Goal: Information Seeking & Learning: Learn about a topic

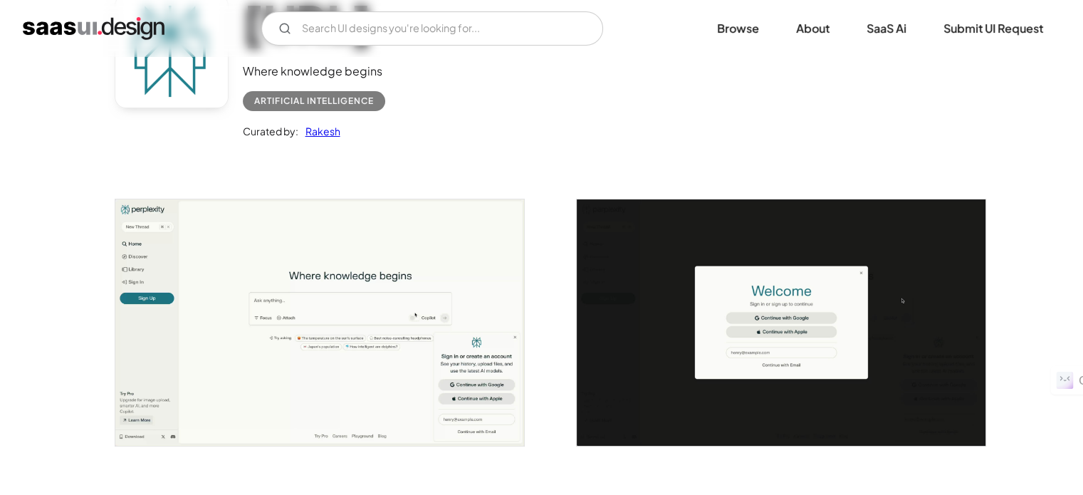
scroll to position [142, 0]
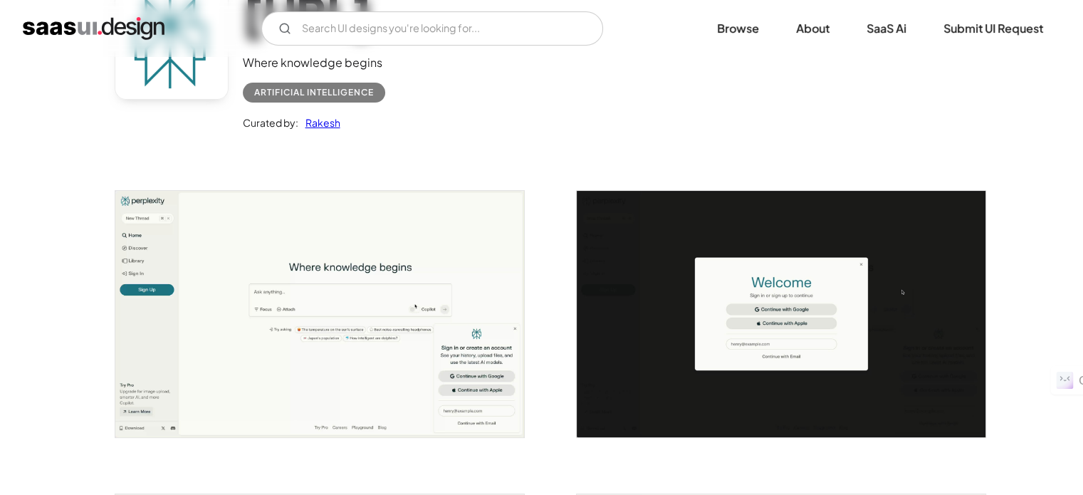
click at [327, 360] on img "open lightbox" at bounding box center [319, 314] width 409 height 246
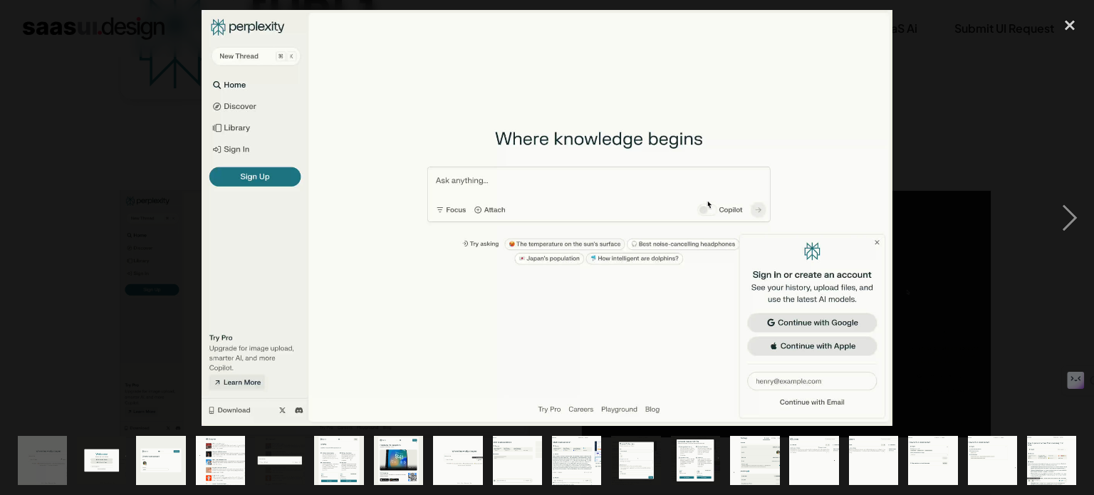
click at [360, 187] on img at bounding box center [547, 218] width 691 height 416
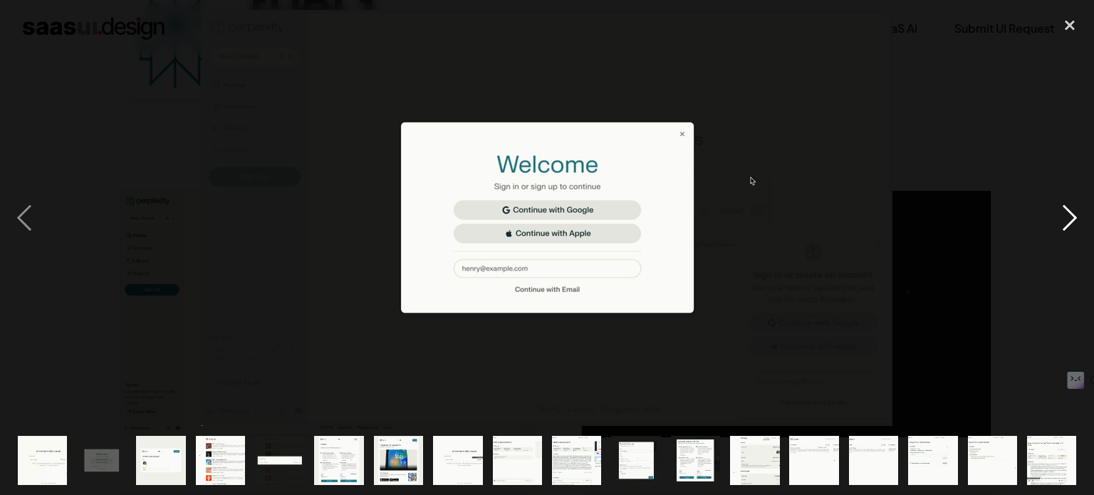
click at [1066, 226] on div "next image" at bounding box center [1069, 218] width 48 height 416
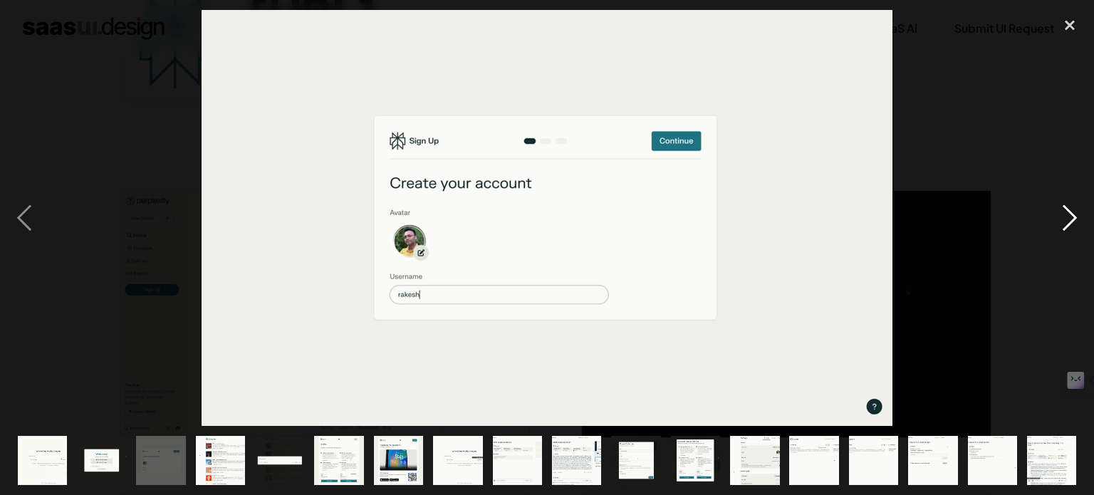
click at [1066, 226] on div "next image" at bounding box center [1069, 218] width 48 height 416
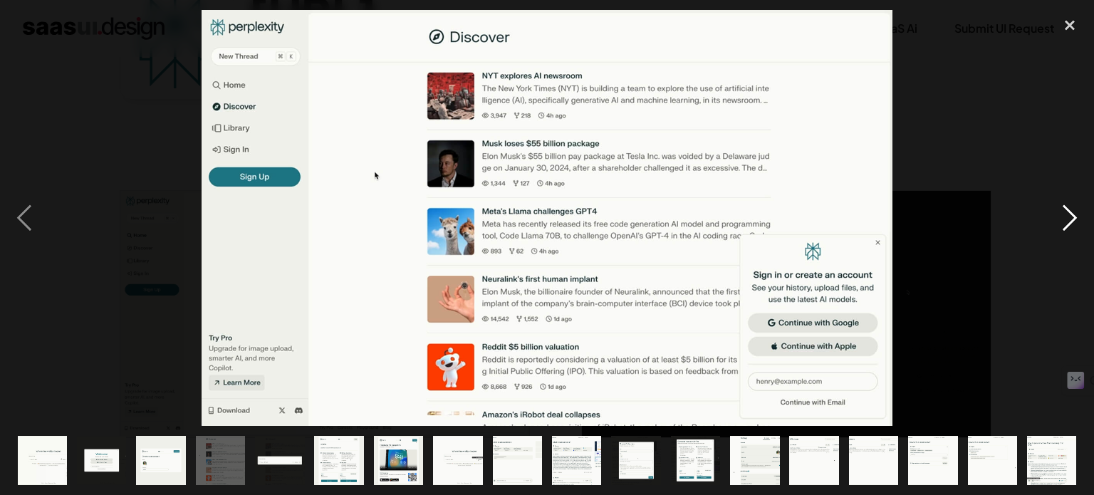
click at [1066, 226] on div "next image" at bounding box center [1069, 218] width 48 height 416
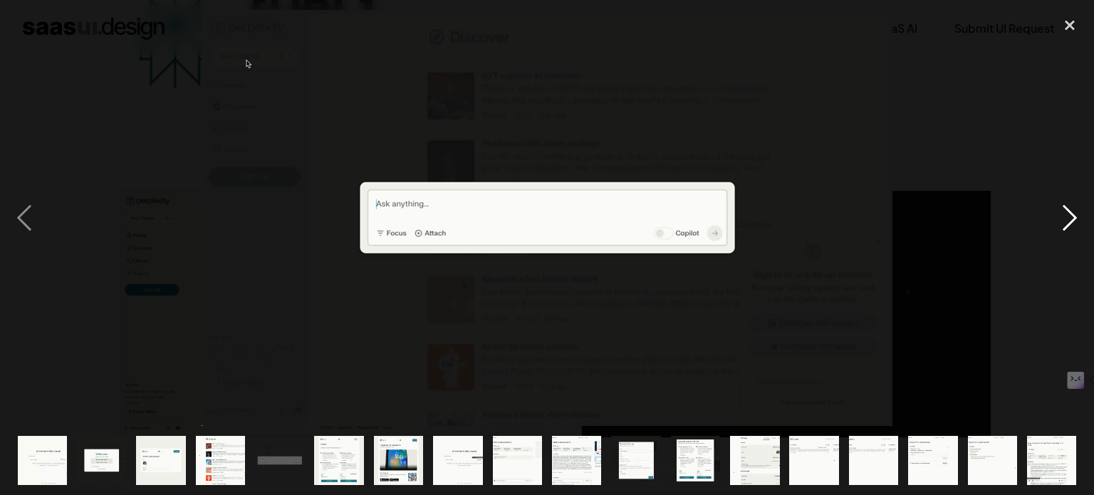
click at [1066, 226] on div "next image" at bounding box center [1069, 218] width 48 height 416
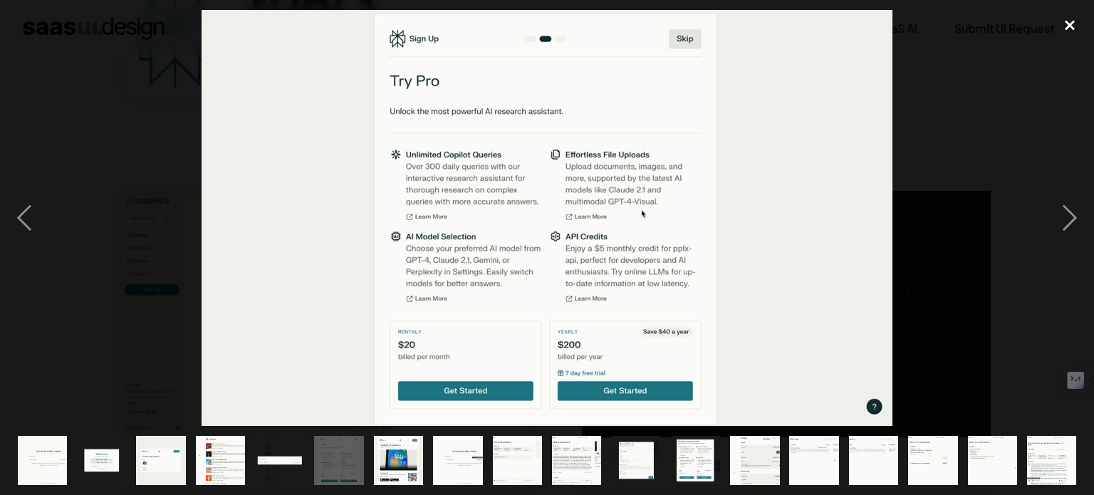
click at [1072, 23] on div "close lightbox" at bounding box center [1069, 25] width 48 height 31
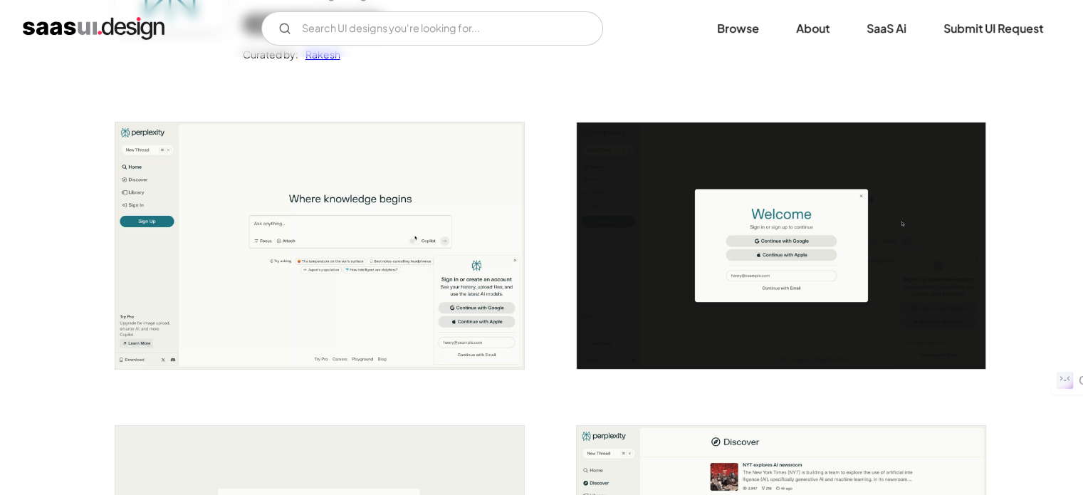
scroll to position [214, 0]
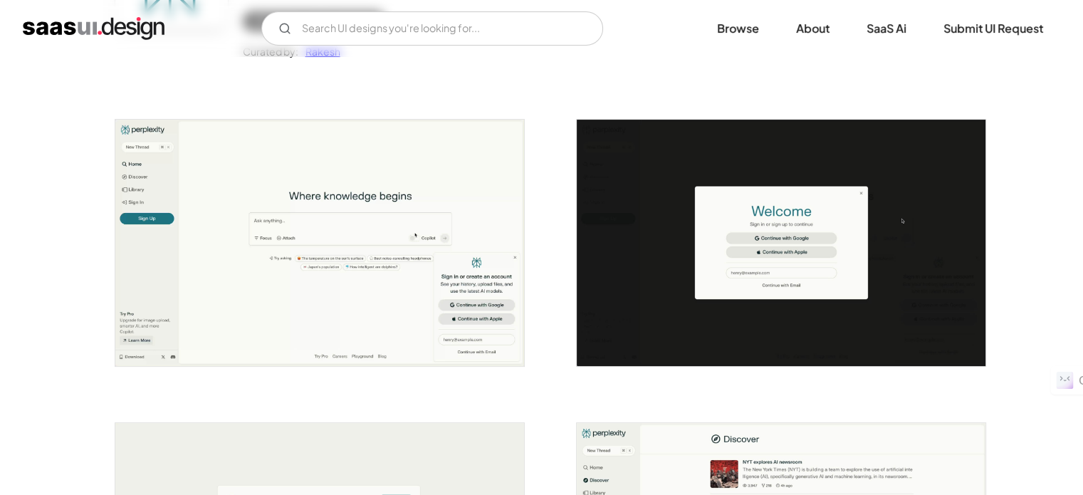
click at [732, 277] on img "open lightbox" at bounding box center [781, 243] width 409 height 246
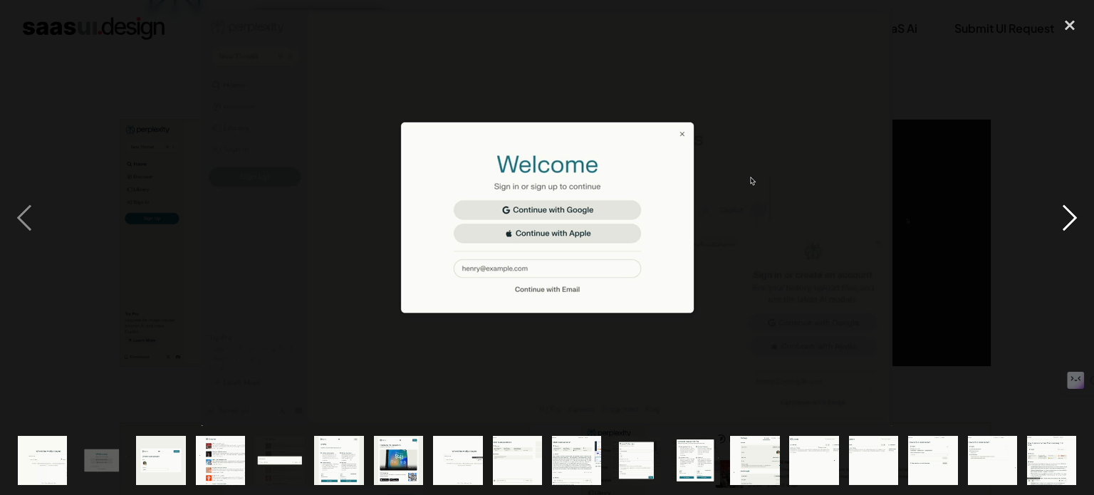
click at [1082, 209] on div "next image" at bounding box center [1069, 218] width 48 height 416
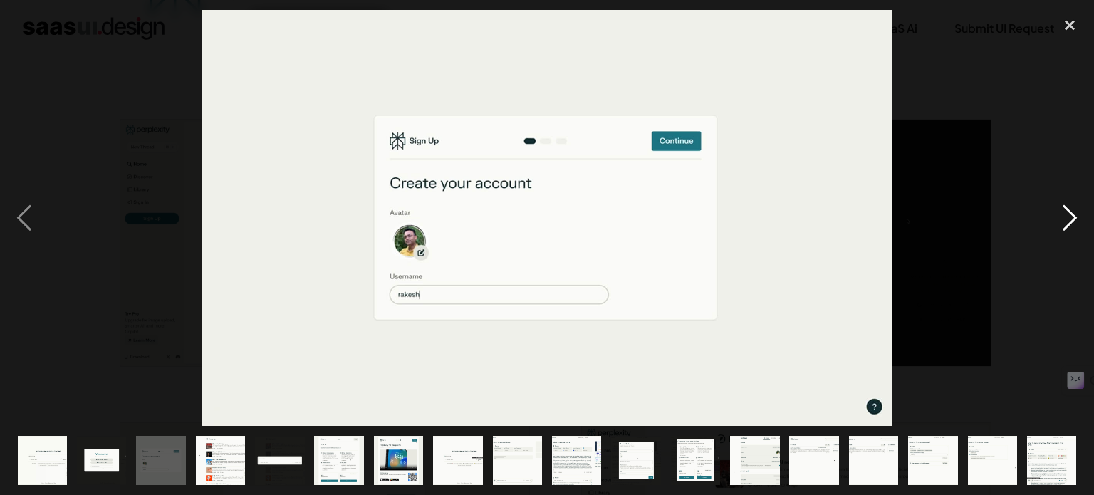
click at [1057, 209] on div "next image" at bounding box center [1069, 218] width 48 height 416
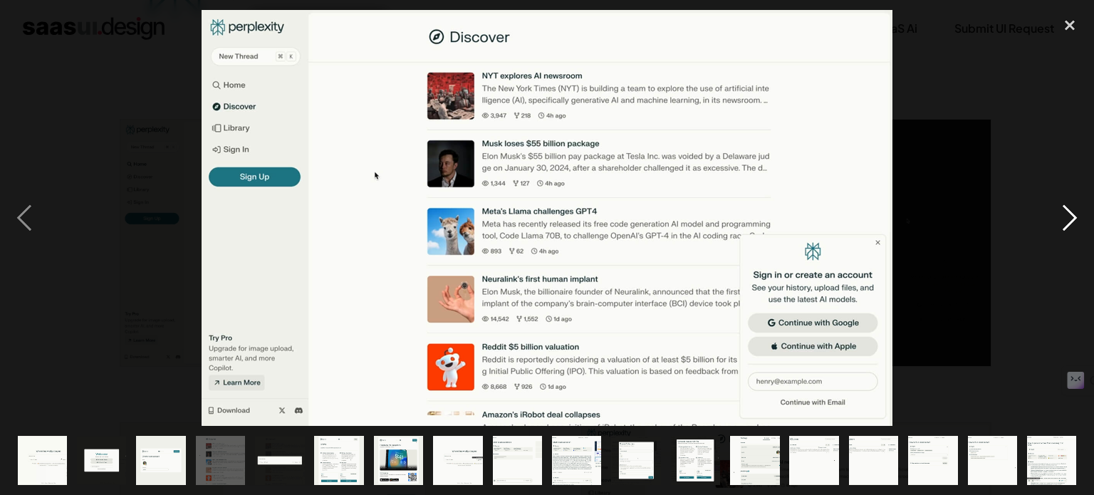
click at [1065, 210] on div "next image" at bounding box center [1069, 218] width 48 height 416
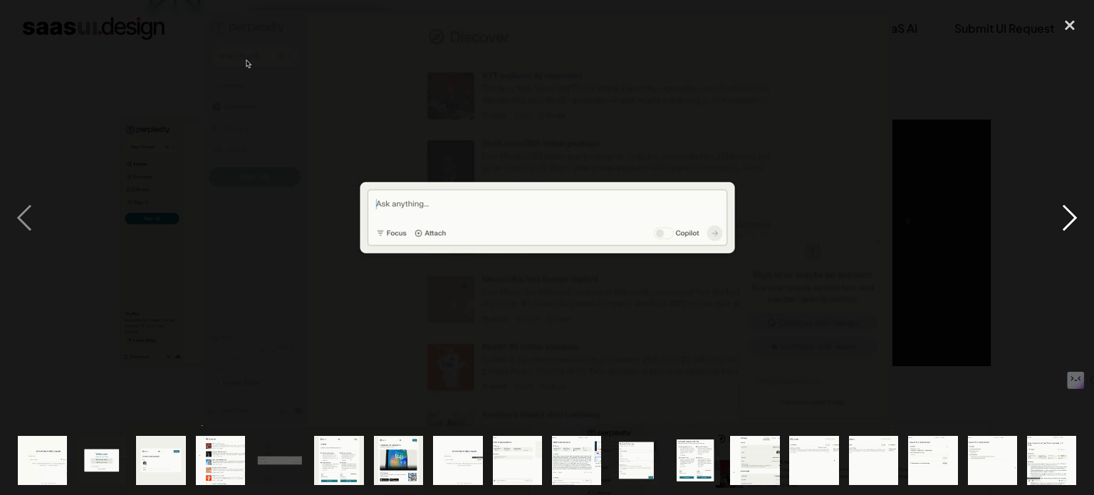
click at [1055, 211] on div "next image" at bounding box center [1069, 218] width 48 height 416
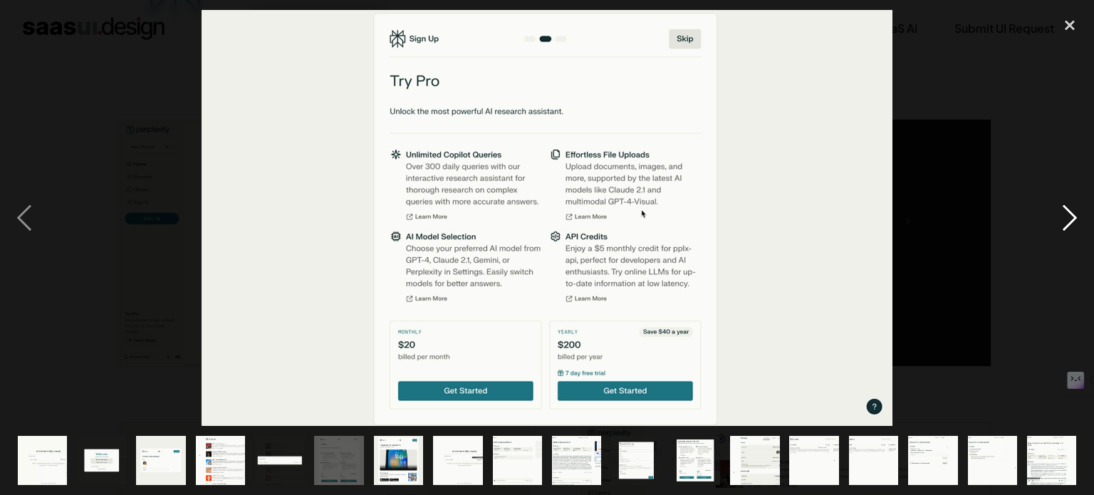
click at [1059, 209] on div "next image" at bounding box center [1069, 218] width 48 height 416
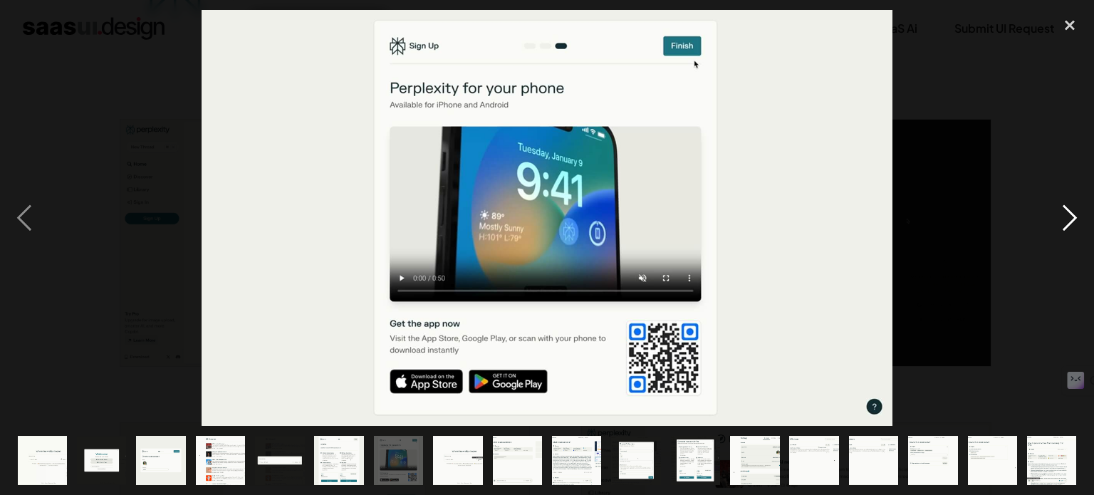
click at [1054, 209] on div "next image" at bounding box center [1069, 218] width 48 height 416
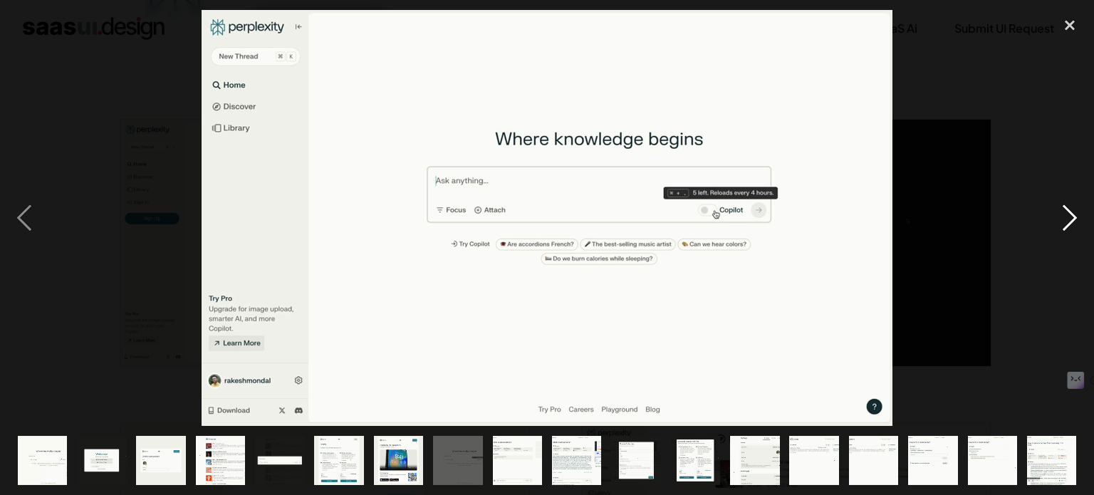
click at [1059, 204] on div "next image" at bounding box center [1069, 218] width 48 height 416
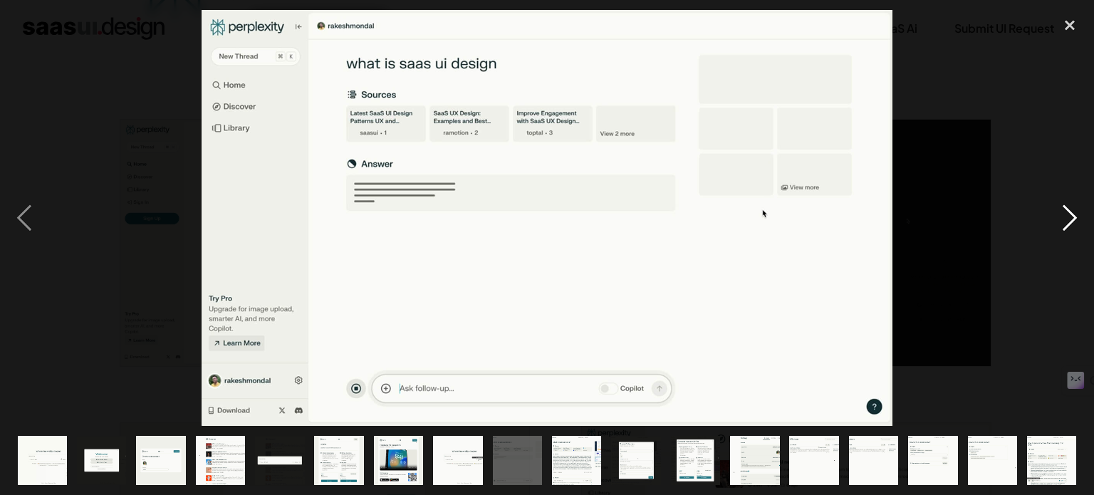
click at [1057, 213] on div "next image" at bounding box center [1069, 218] width 48 height 416
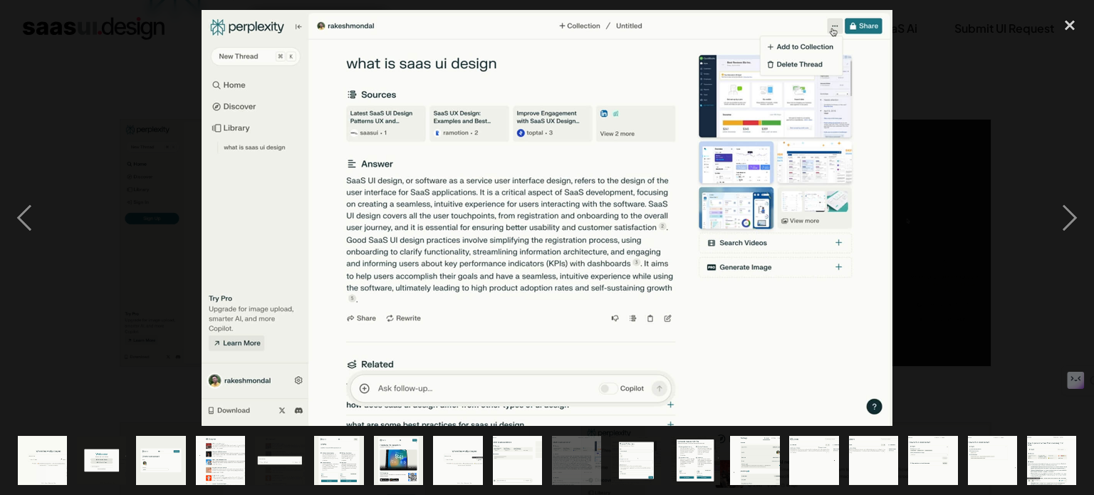
click at [68, 327] on div at bounding box center [547, 218] width 1094 height 416
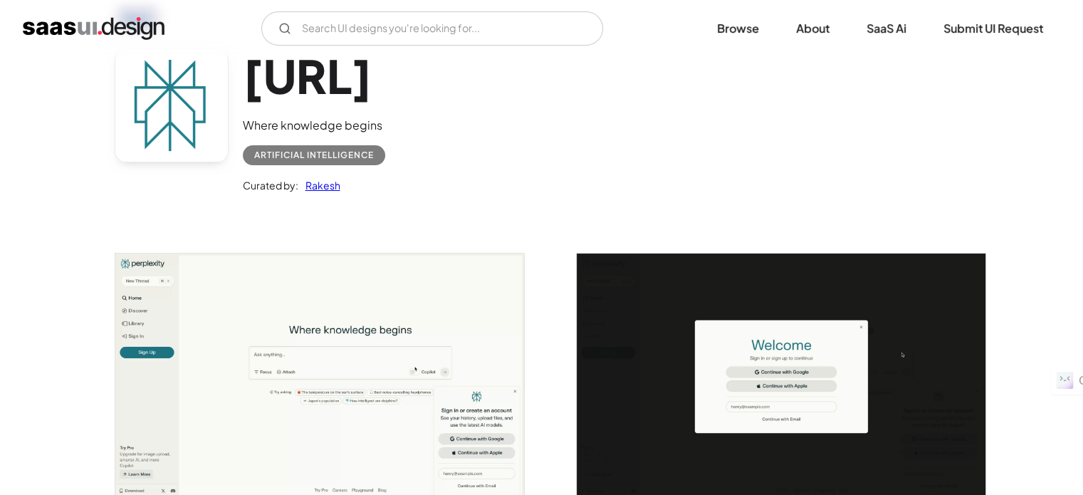
scroll to position [0, 0]
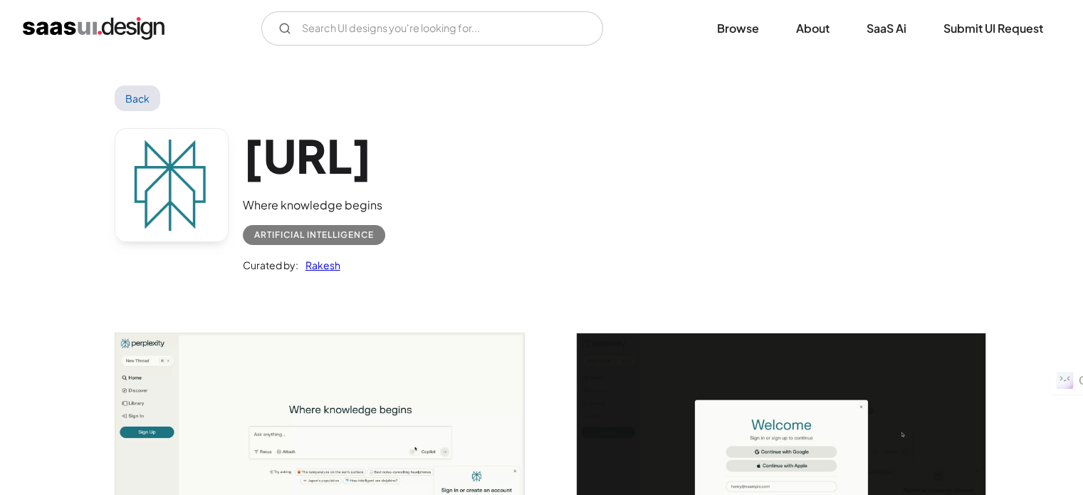
click at [140, 93] on link "Back" at bounding box center [138, 98] width 46 height 26
click at [136, 95] on link "Back" at bounding box center [138, 98] width 46 height 26
click at [418, 20] on input "Email Form" at bounding box center [432, 28] width 342 height 34
type input "c"
type input "IBM envizi"
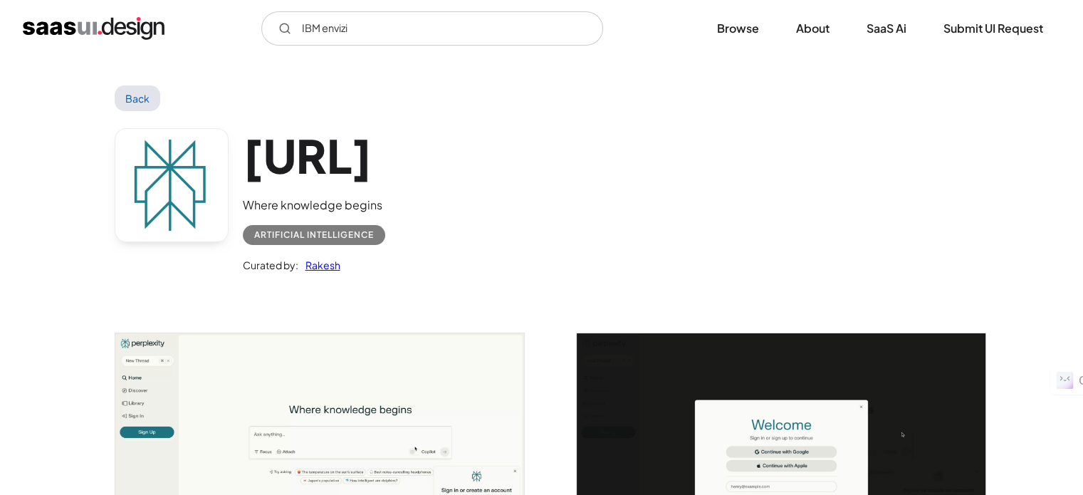
click at [83, 28] on img "home" at bounding box center [94, 28] width 142 height 23
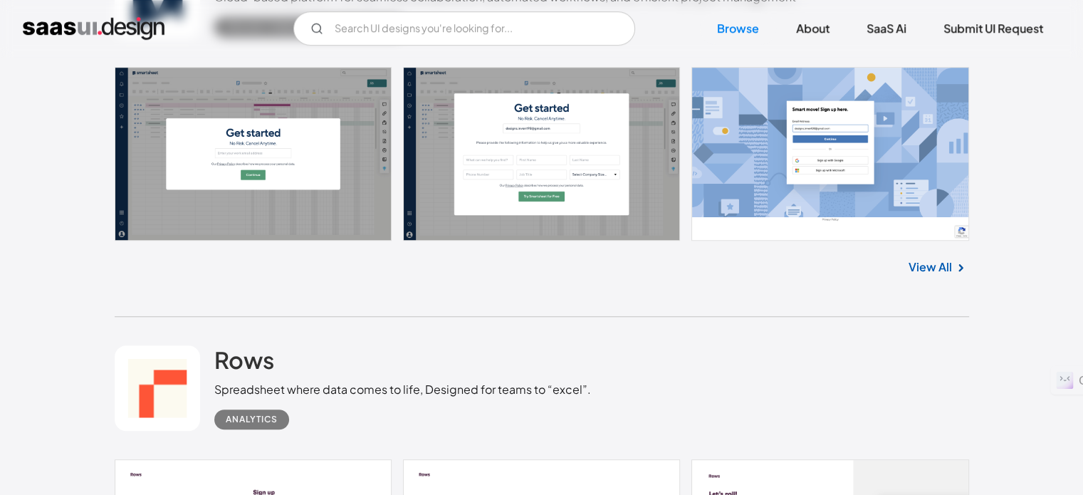
scroll to position [712, 0]
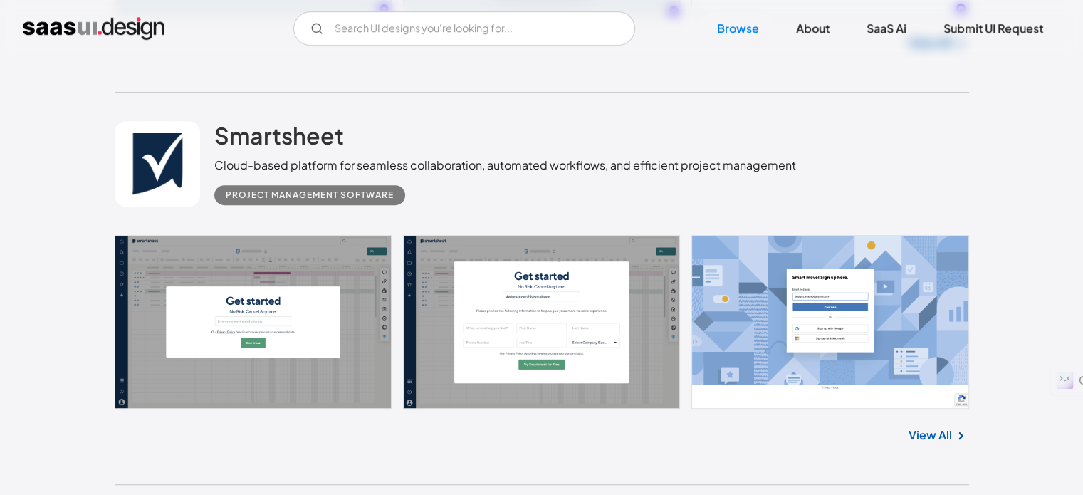
click at [918, 435] on link "View All" at bounding box center [930, 434] width 43 height 17
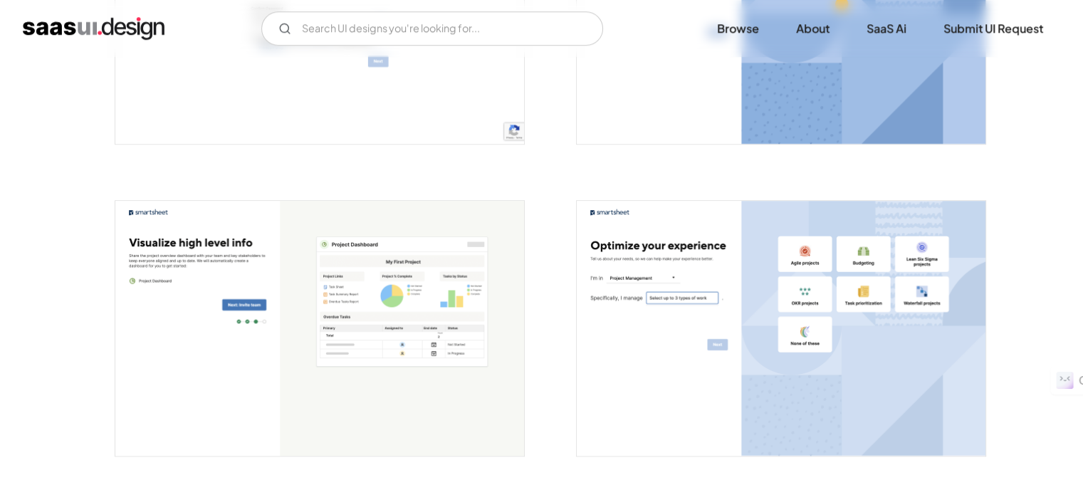
scroll to position [1068, 0]
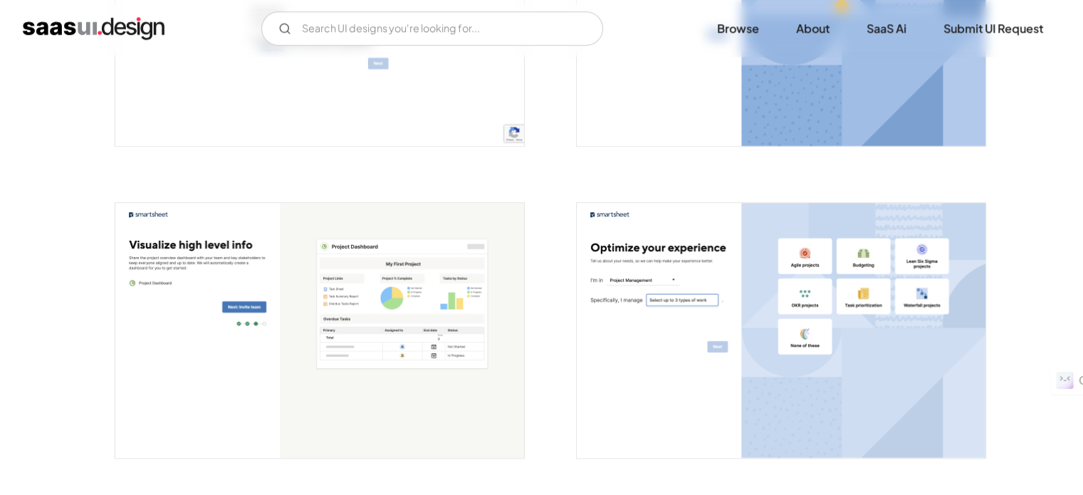
click at [57, 26] on img "home" at bounding box center [94, 28] width 142 height 23
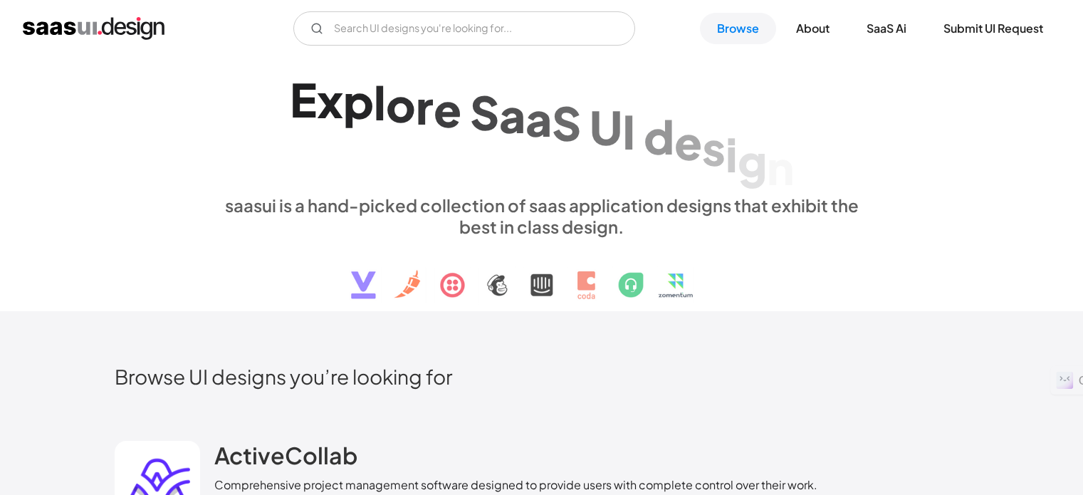
scroll to position [712, 0]
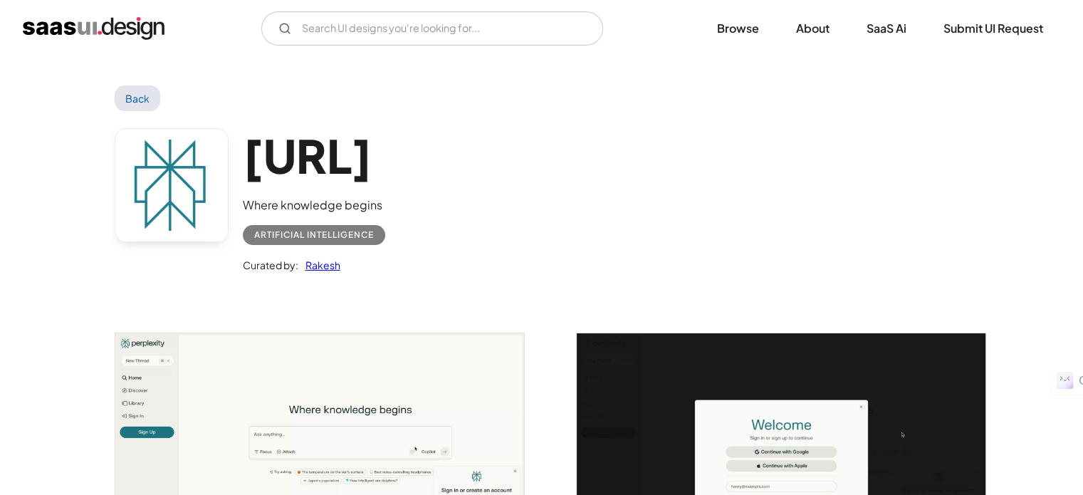
click at [778, 207] on div "[URL] Where knowledge begins Artificial Intelligence Curated by: [PERSON_NAME]" at bounding box center [542, 204] width 854 height 186
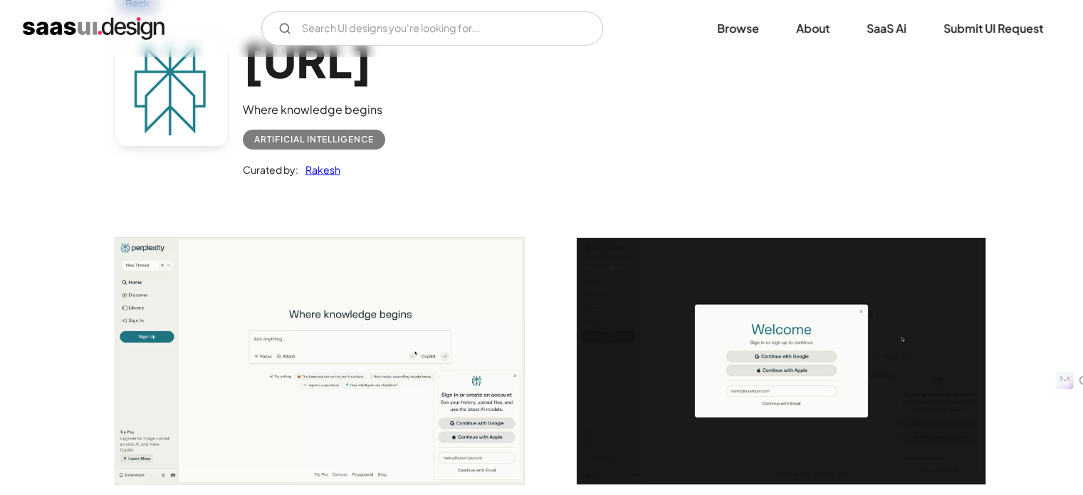
scroll to position [172, 0]
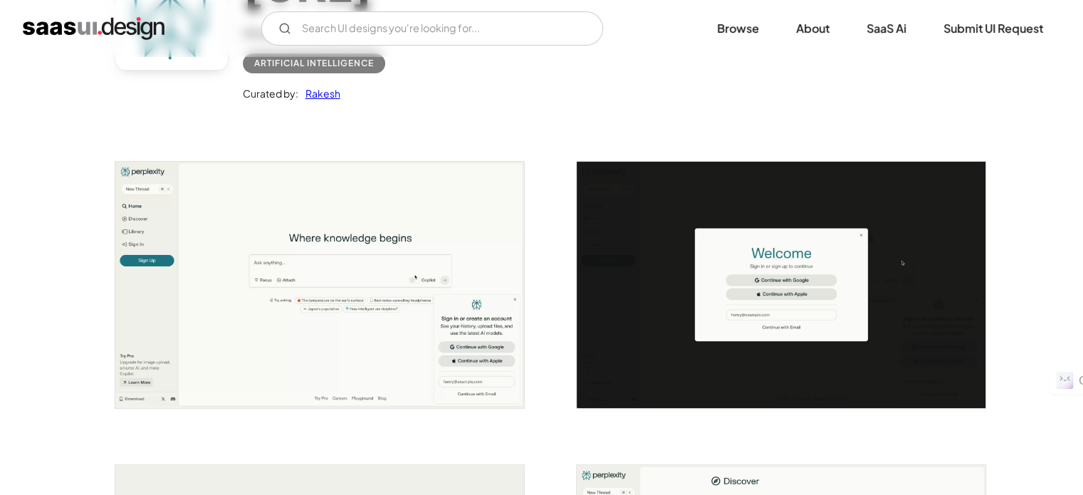
click at [248, 280] on img "open lightbox" at bounding box center [319, 285] width 409 height 246
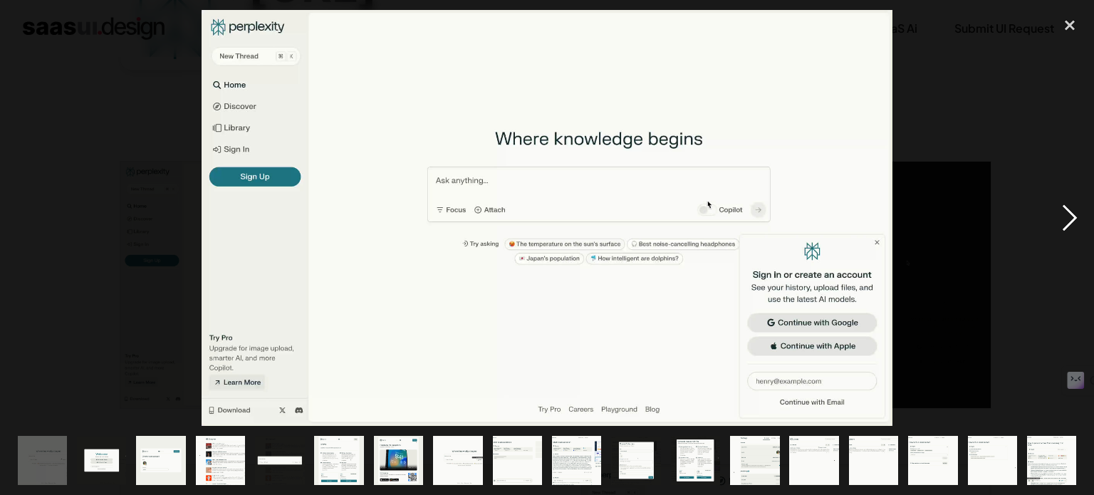
click at [1077, 217] on div "next image" at bounding box center [1069, 218] width 48 height 416
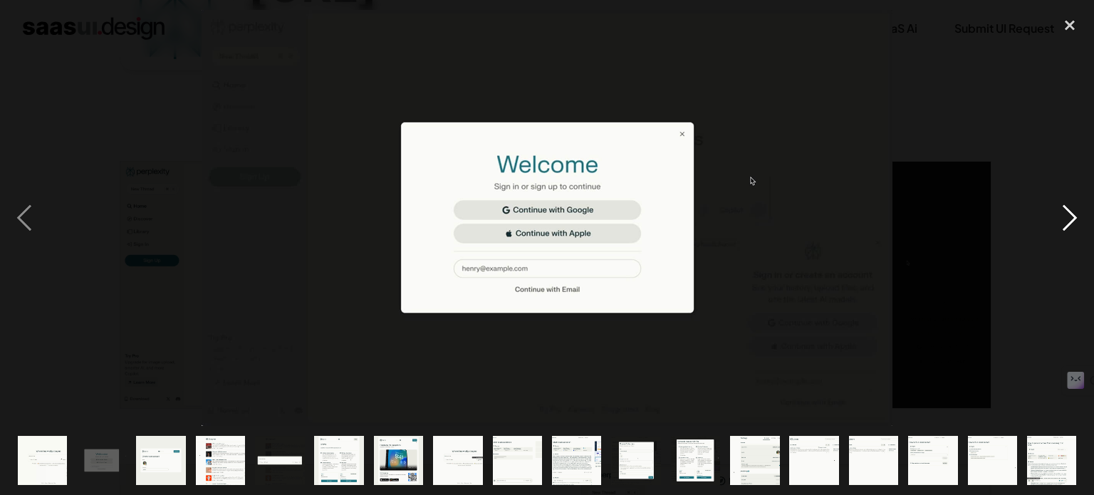
click at [1077, 217] on div "next image" at bounding box center [1069, 218] width 48 height 416
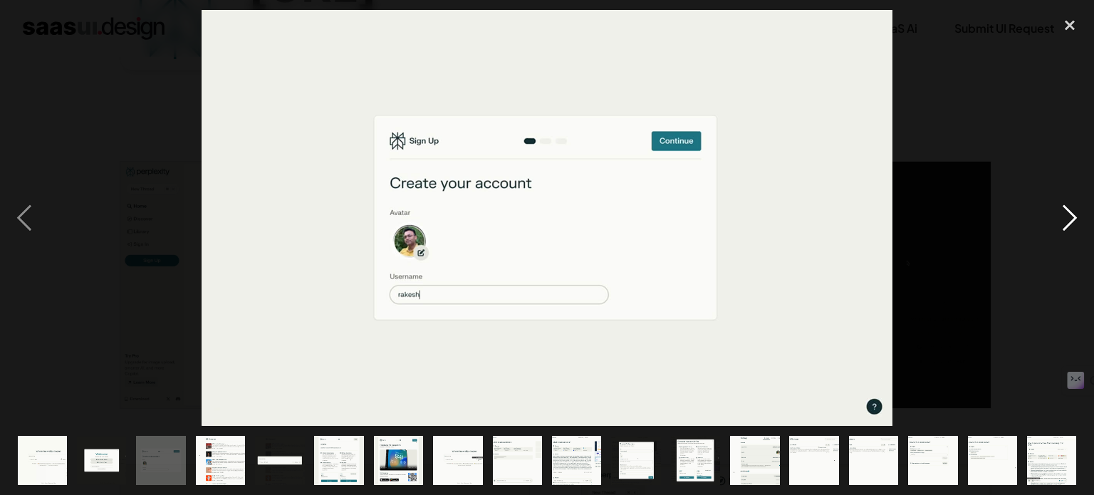
click at [1077, 217] on div "next image" at bounding box center [1069, 218] width 48 height 416
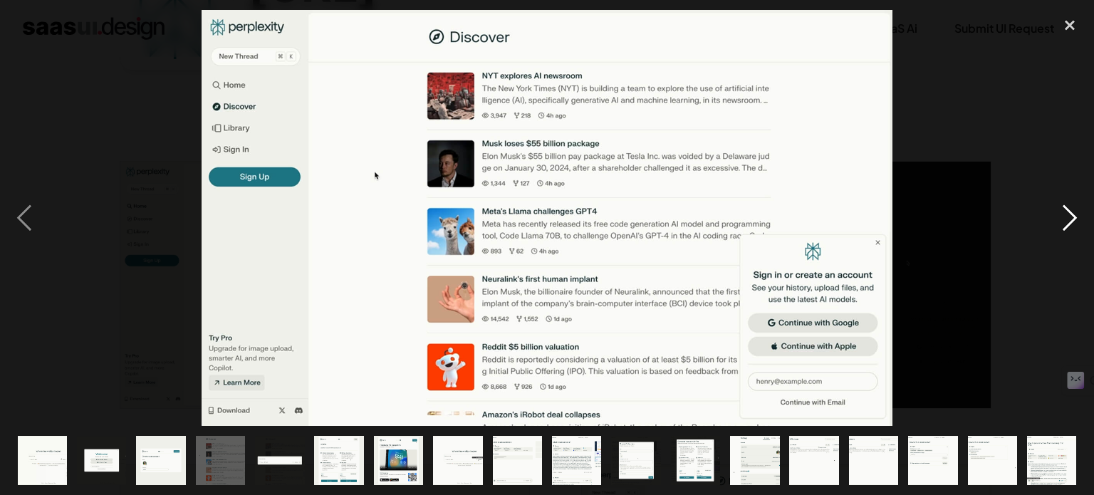
click at [1077, 217] on div "next image" at bounding box center [1069, 218] width 48 height 416
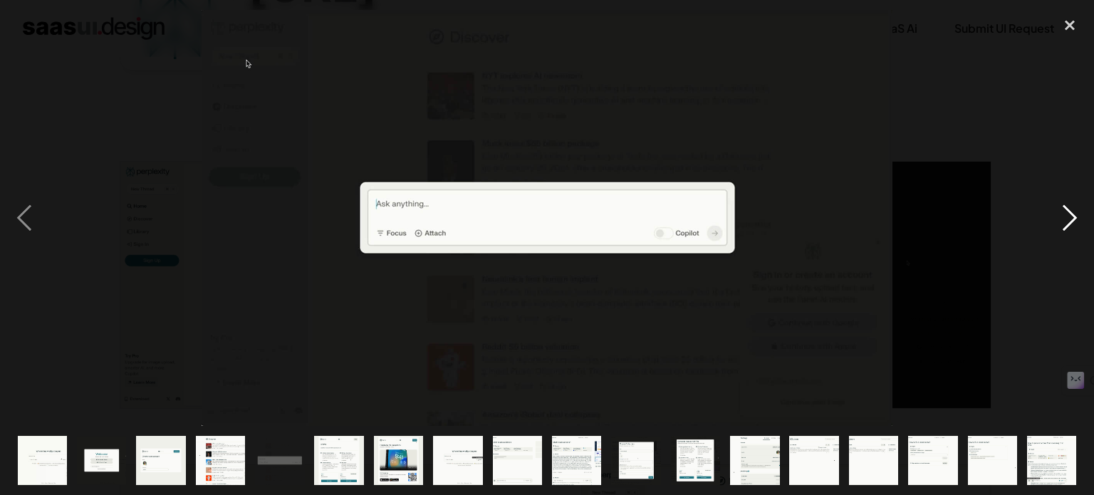
click at [1077, 217] on div "next image" at bounding box center [1069, 218] width 48 height 416
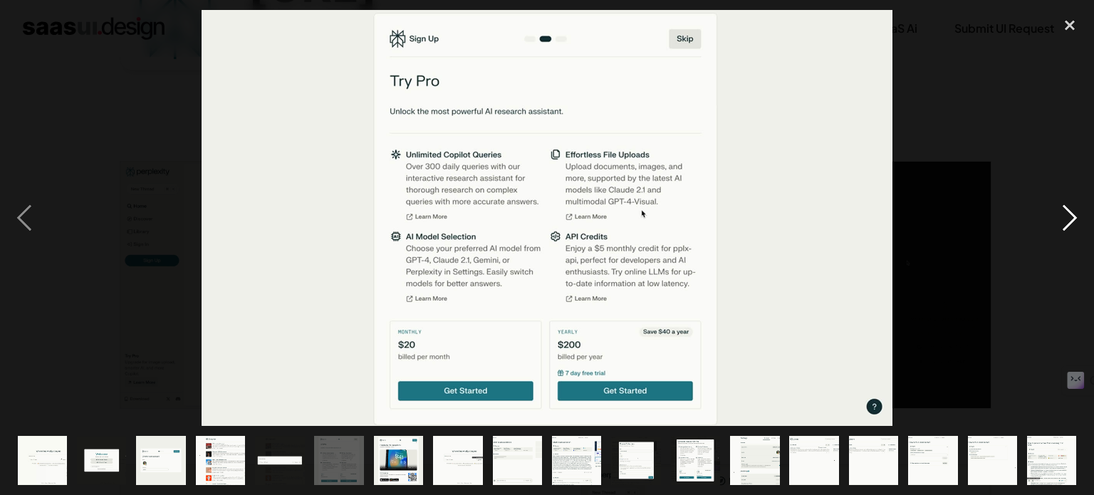
click at [1077, 217] on div "next image" at bounding box center [1069, 218] width 48 height 416
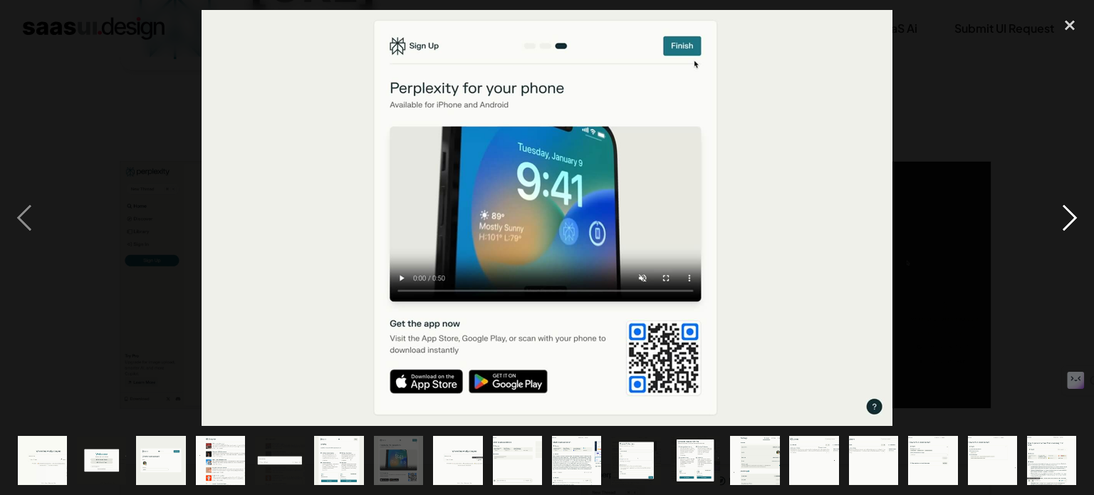
click at [1077, 217] on div "next image" at bounding box center [1069, 218] width 48 height 416
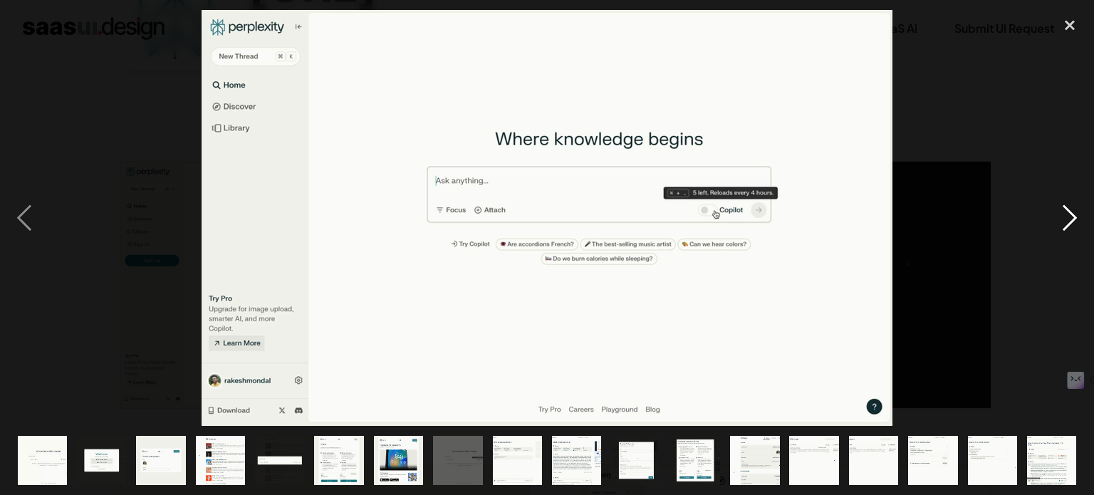
click at [1077, 217] on div "next image" at bounding box center [1069, 218] width 48 height 416
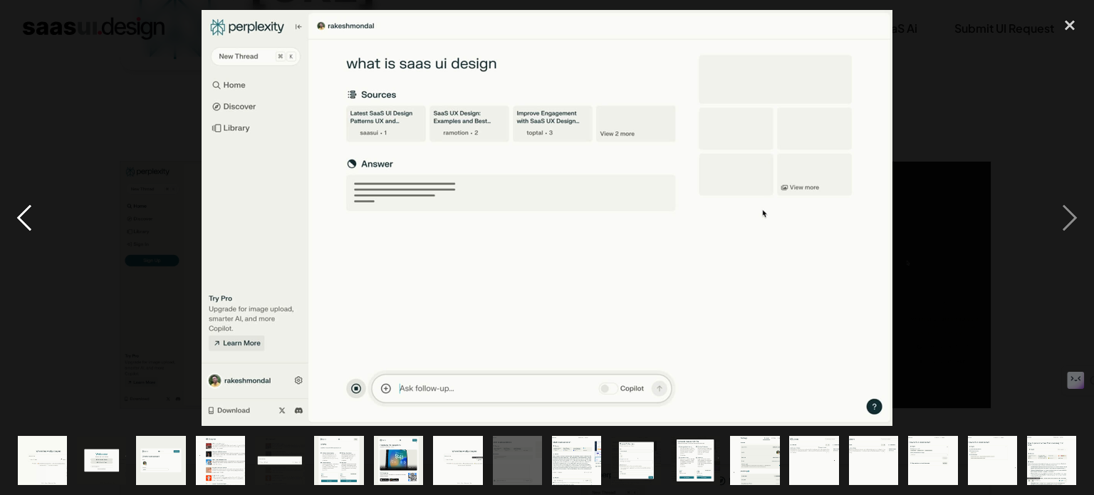
click at [23, 210] on div "previous image" at bounding box center [24, 218] width 48 height 416
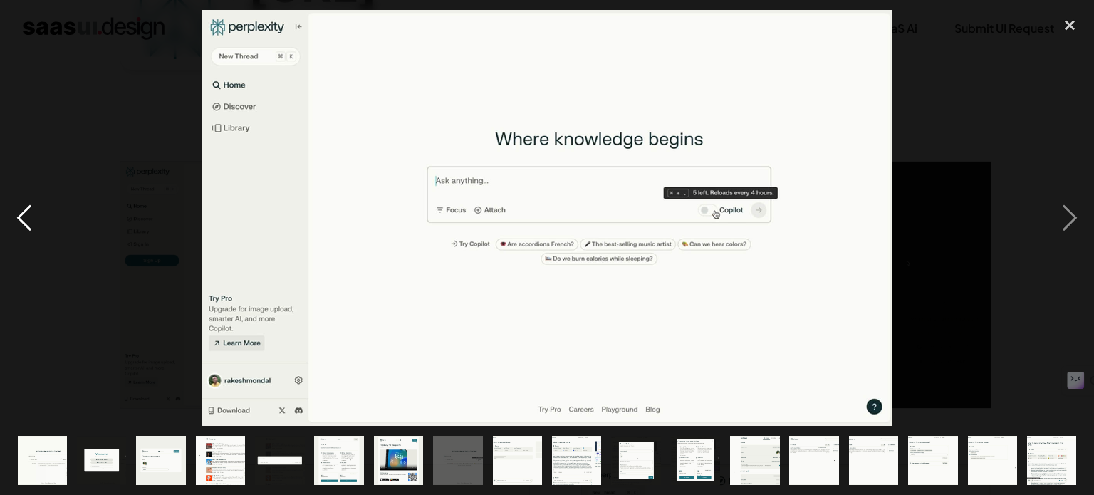
click at [27, 207] on div "previous image" at bounding box center [24, 218] width 48 height 416
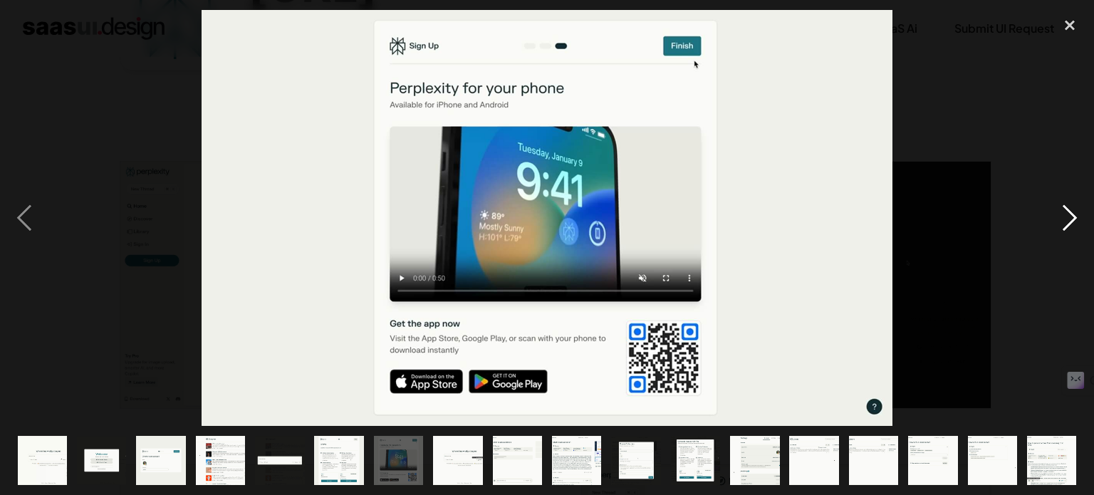
click at [1059, 219] on div "next image" at bounding box center [1069, 218] width 48 height 416
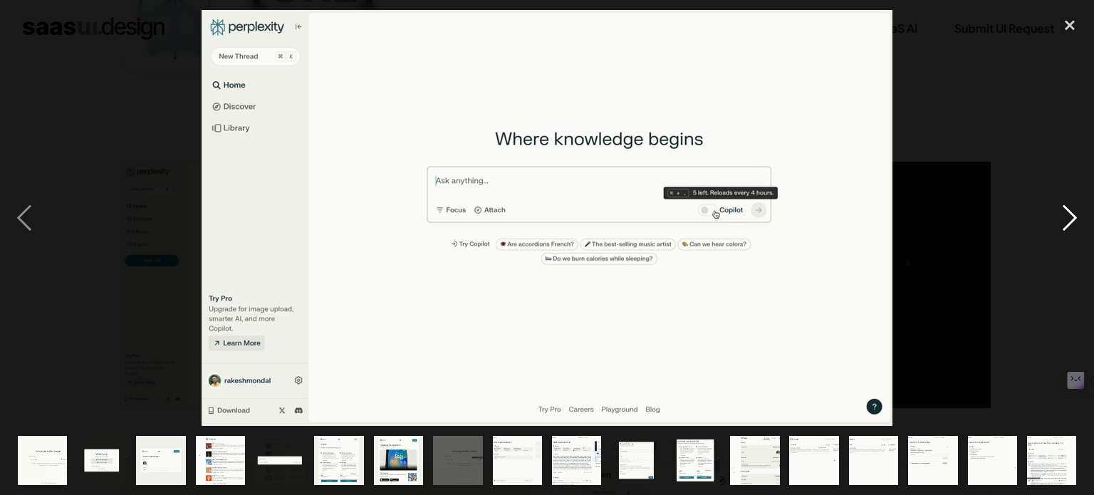
click at [1059, 219] on div "next image" at bounding box center [1069, 218] width 48 height 416
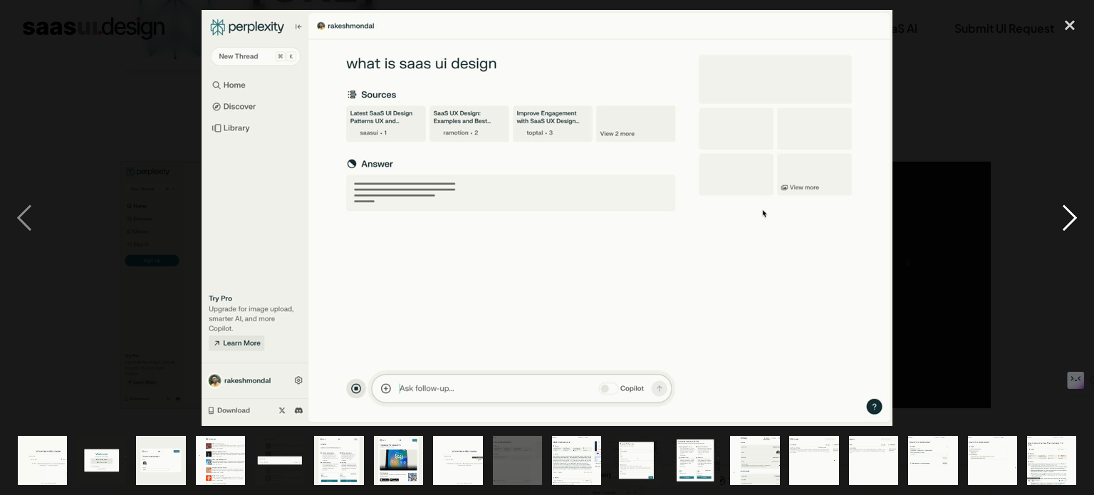
click at [1059, 219] on div "next image" at bounding box center [1069, 218] width 48 height 416
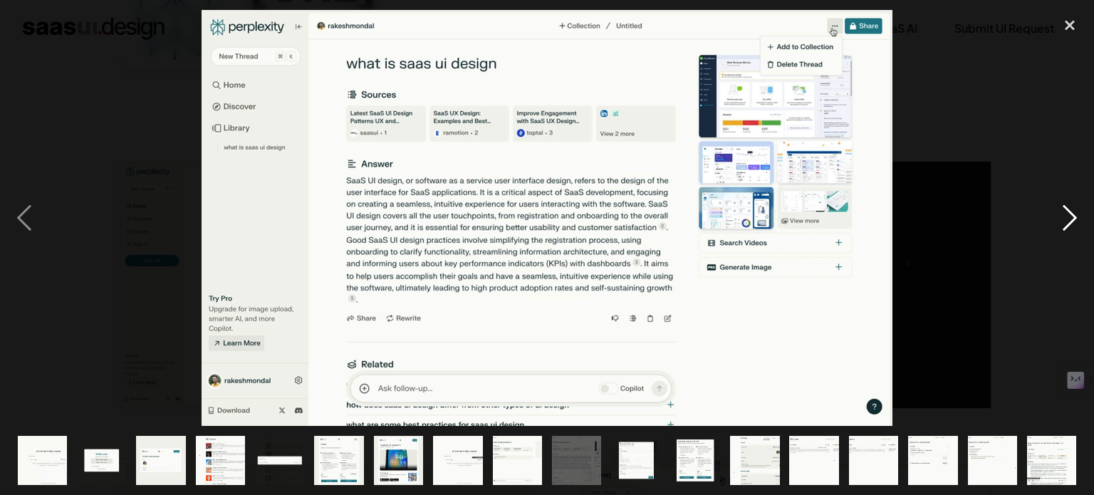
click at [1059, 219] on div "next image" at bounding box center [1069, 218] width 48 height 416
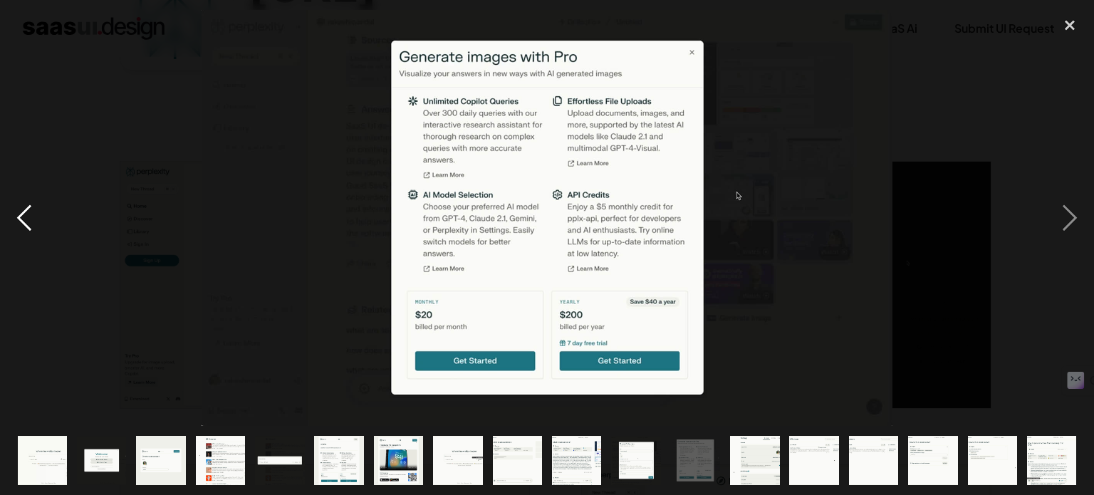
click at [32, 214] on div "previous image" at bounding box center [24, 218] width 48 height 416
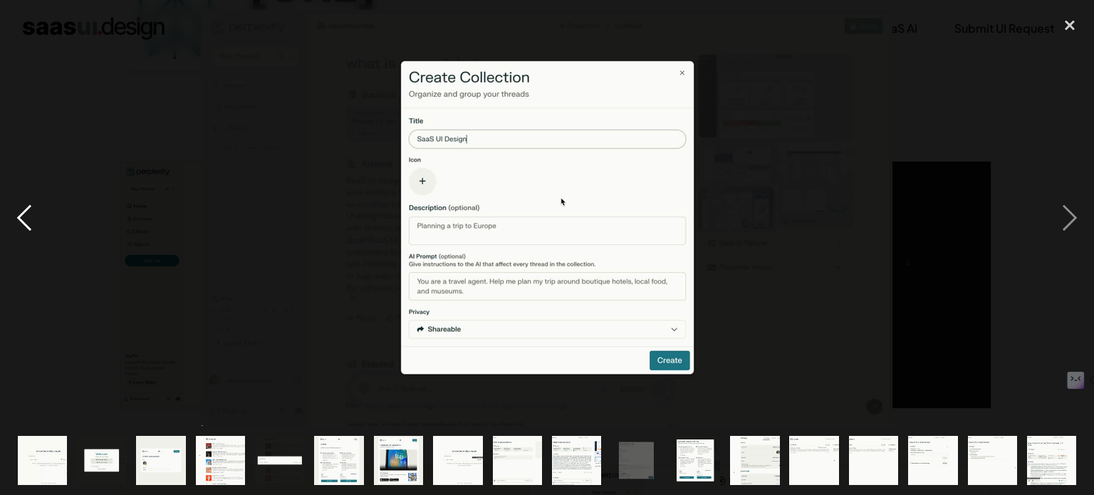
click at [33, 214] on div "previous image" at bounding box center [24, 218] width 48 height 416
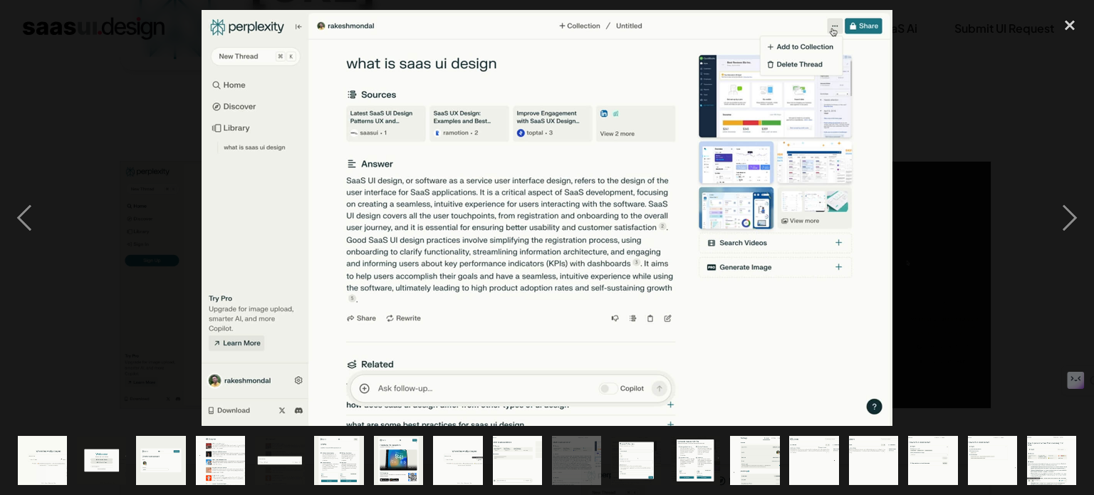
click at [137, 119] on div at bounding box center [547, 218] width 1094 height 416
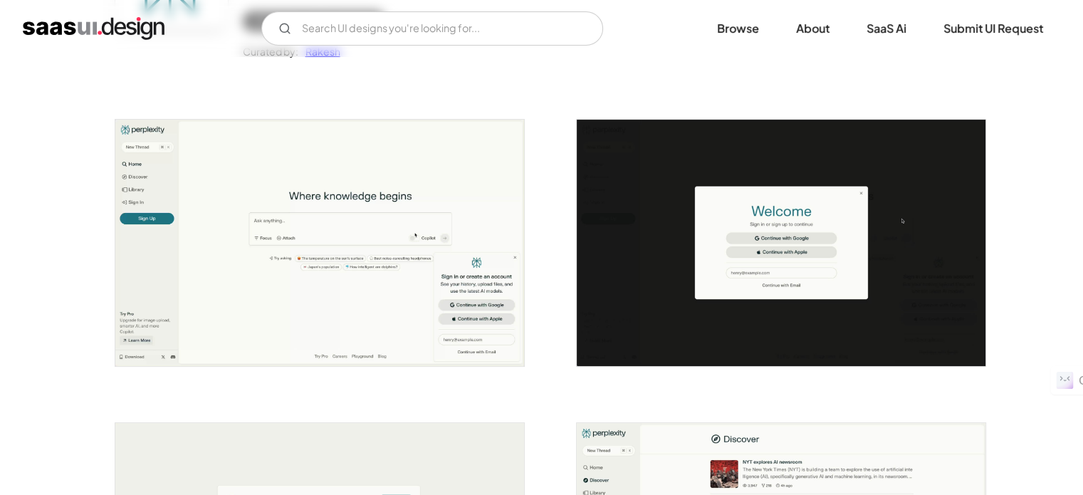
scroll to position [0, 0]
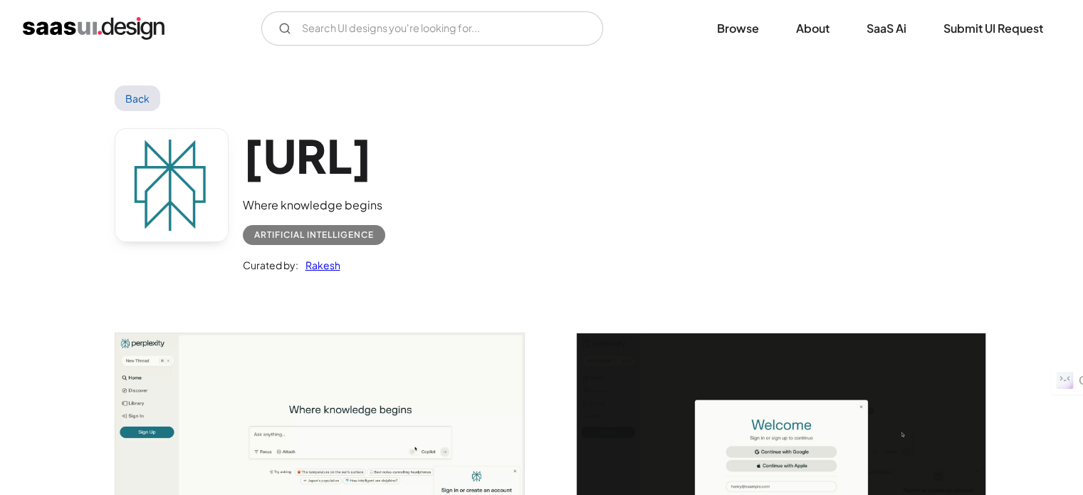
click at [515, 272] on div "[URL] Where knowledge begins Artificial Intelligence Curated by: [PERSON_NAME]" at bounding box center [542, 204] width 854 height 186
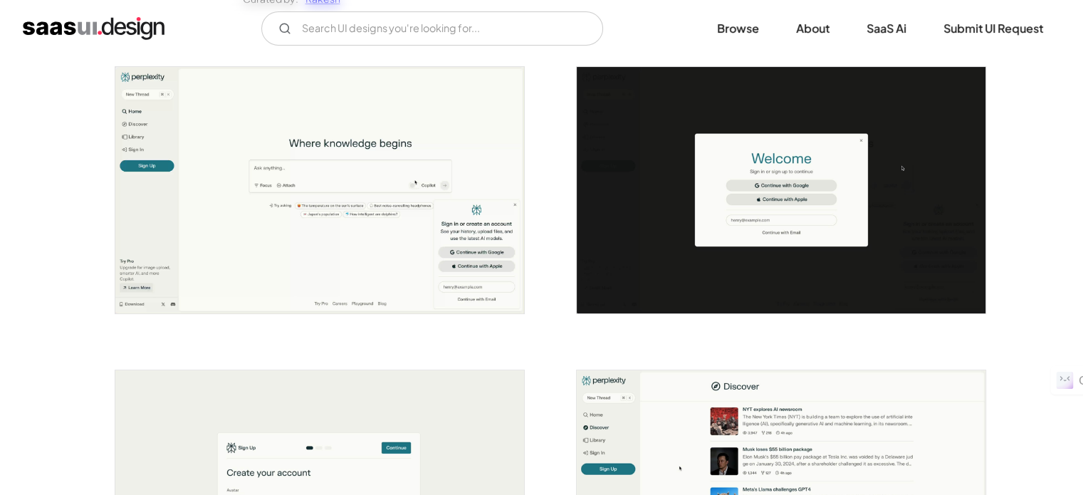
scroll to position [142, 0]
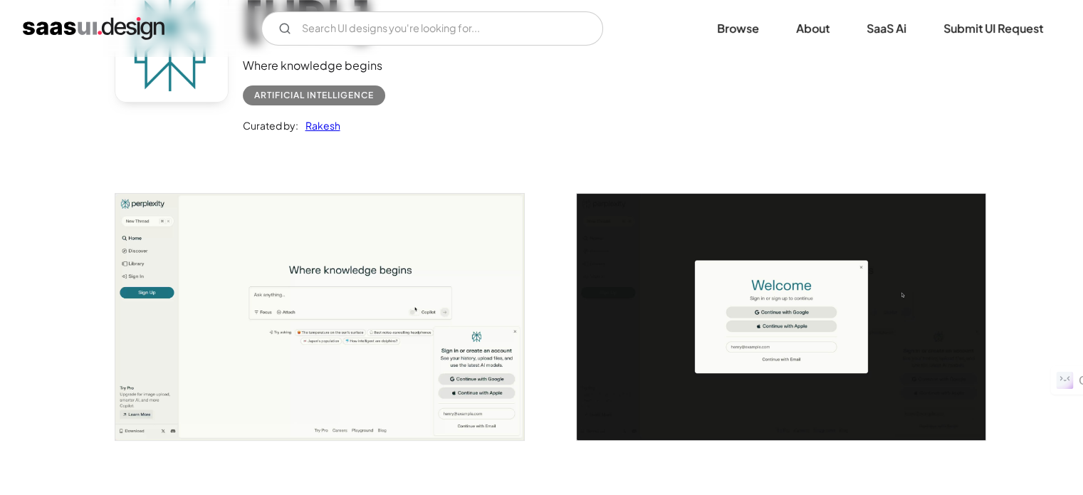
scroll to position [0, 0]
